Goal: Find specific page/section: Find specific page/section

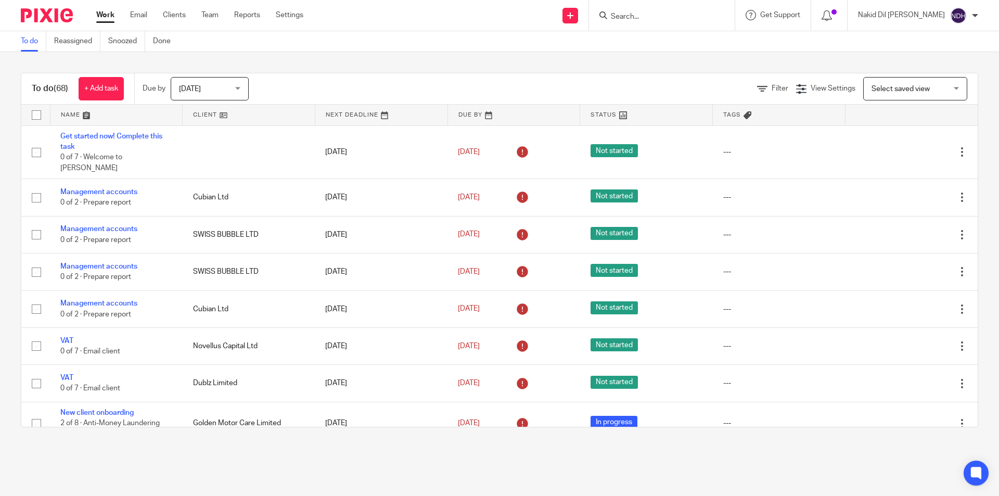
click at [660, 17] on input "Search" at bounding box center [657, 16] width 94 height 9
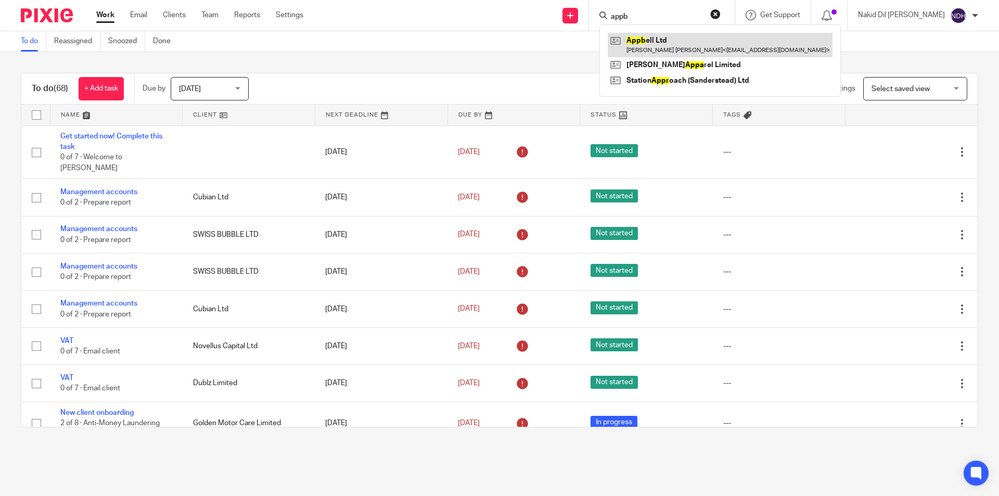
type input "appb"
click at [687, 45] on link at bounding box center [720, 45] width 225 height 24
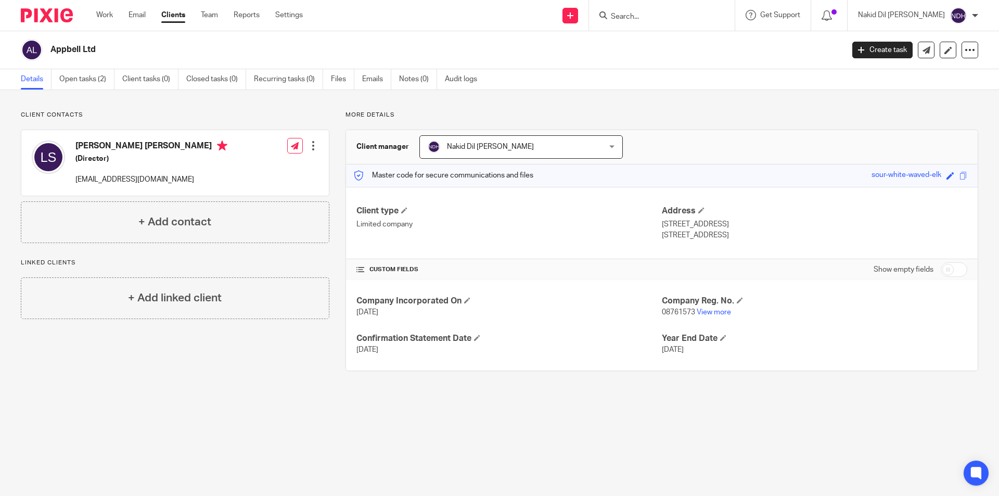
click at [956, 271] on input "checkbox" at bounding box center [954, 269] width 27 height 15
checkbox input "true"
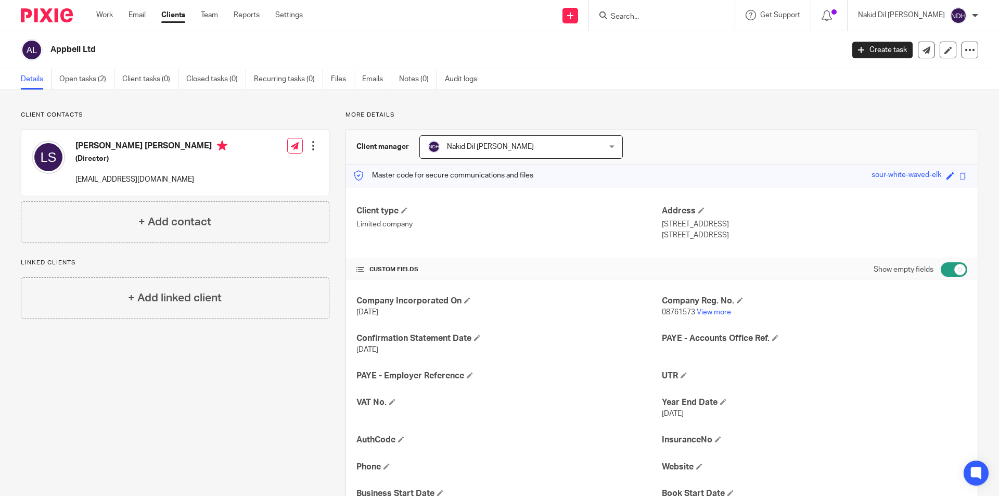
click at [696, 18] on input "Search" at bounding box center [657, 16] width 94 height 9
type input "jcs"
click at [693, 46] on link at bounding box center [696, 45] width 176 height 24
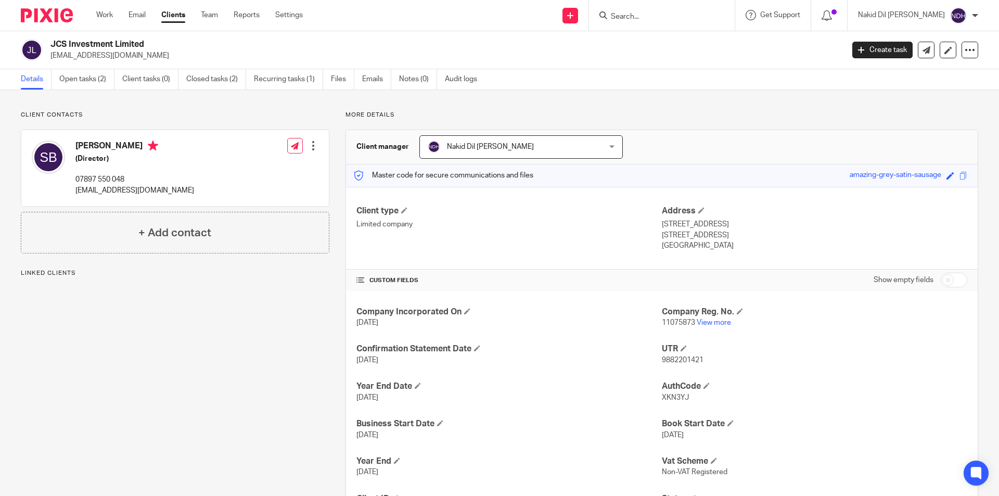
scroll to position [56, 0]
